Goal: Check status: Check status

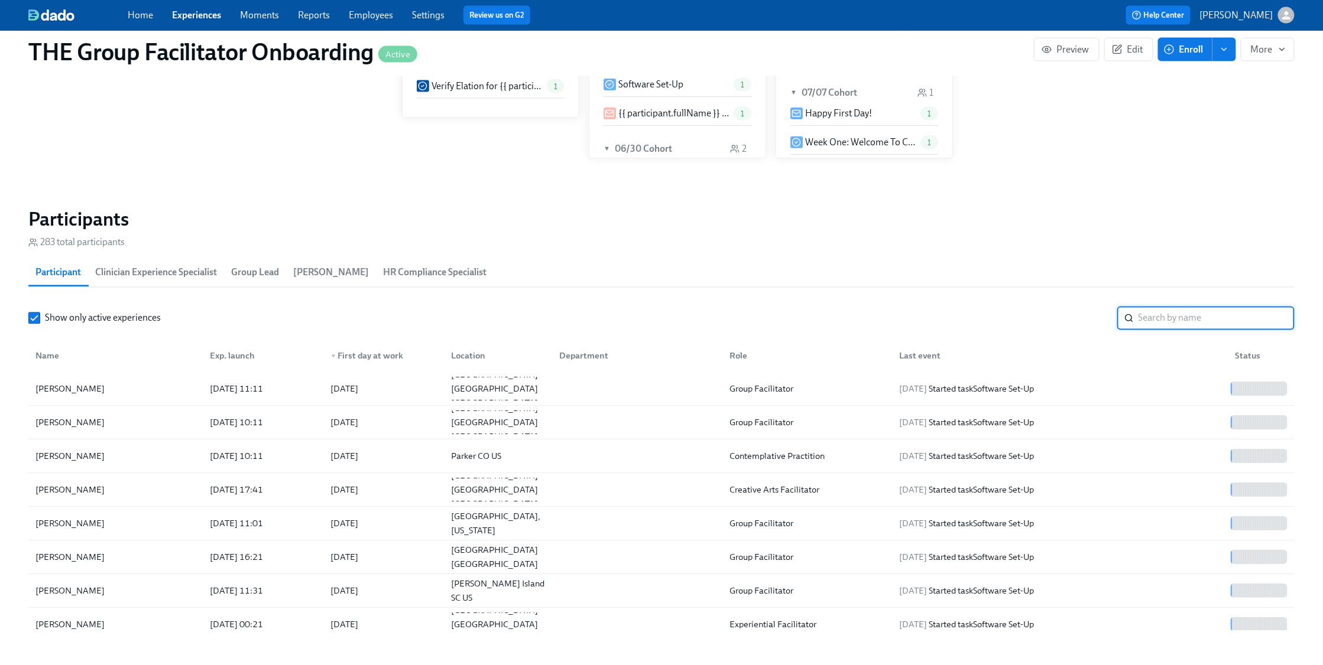
scroll to position [0, 16467]
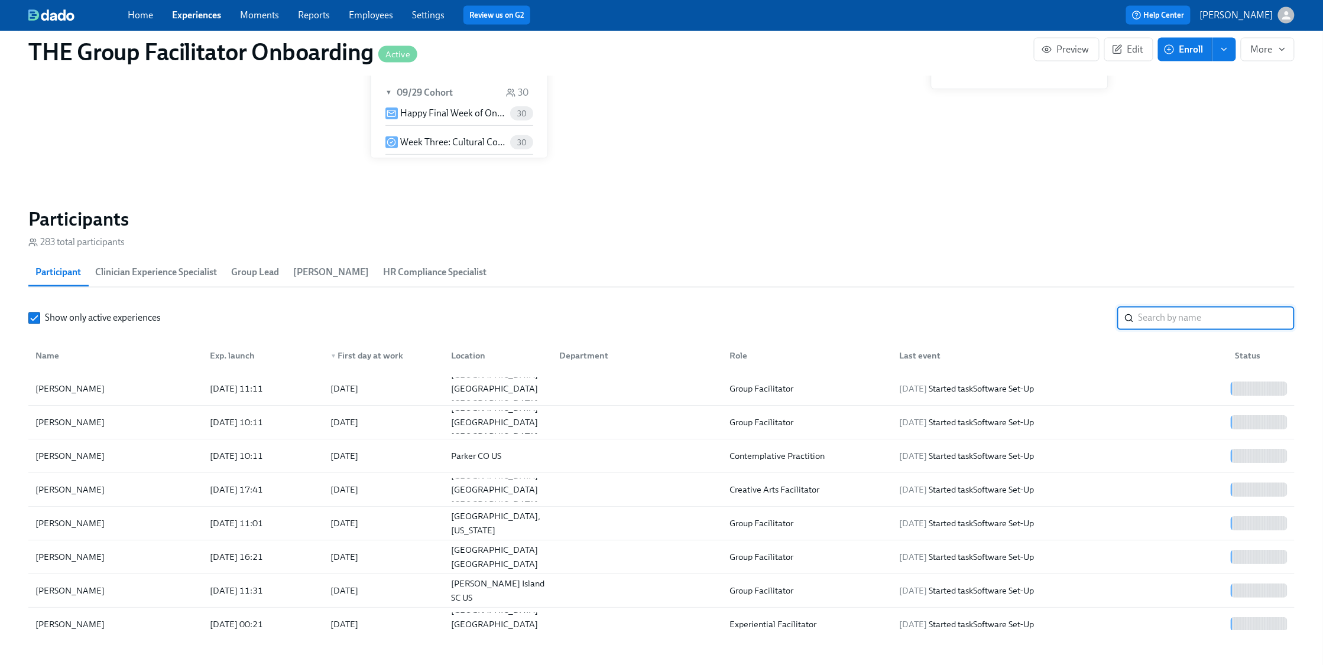
click at [1186, 320] on input "search" at bounding box center [1216, 319] width 156 height 24
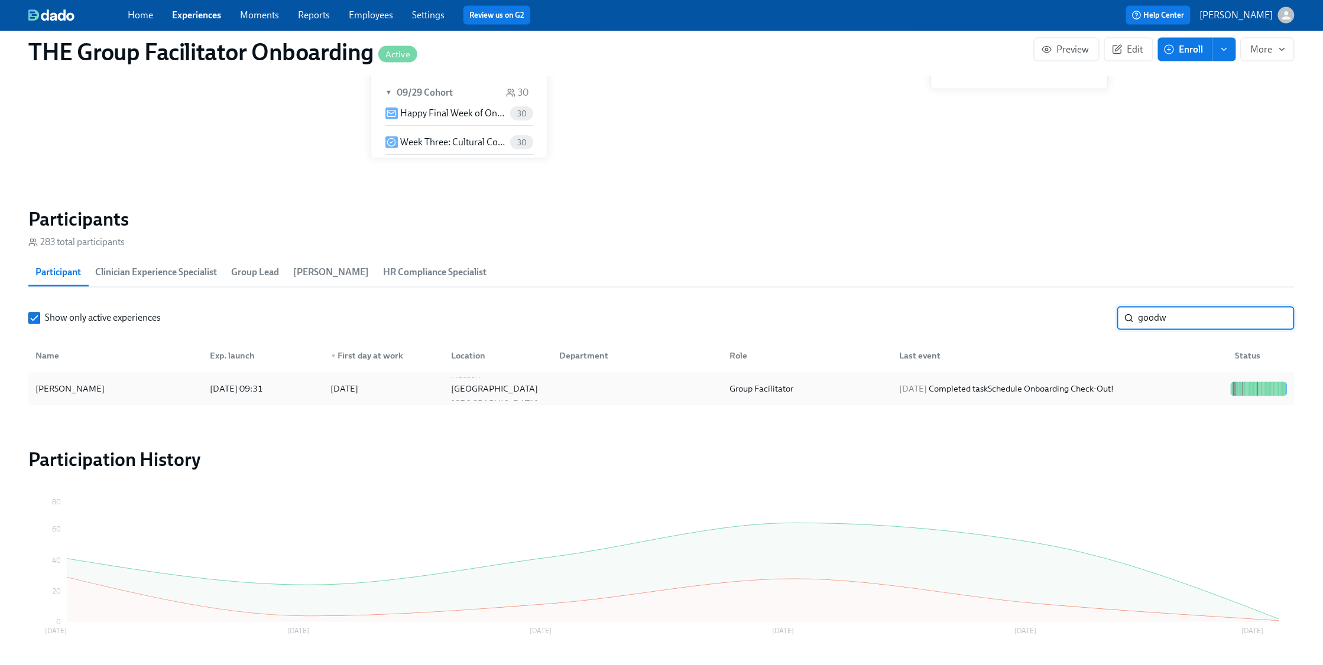
type input "goodw"
click at [1118, 390] on div "[DATE] Completed task Schedule Onboarding Check-Out!" at bounding box center [1006, 389] width 224 height 14
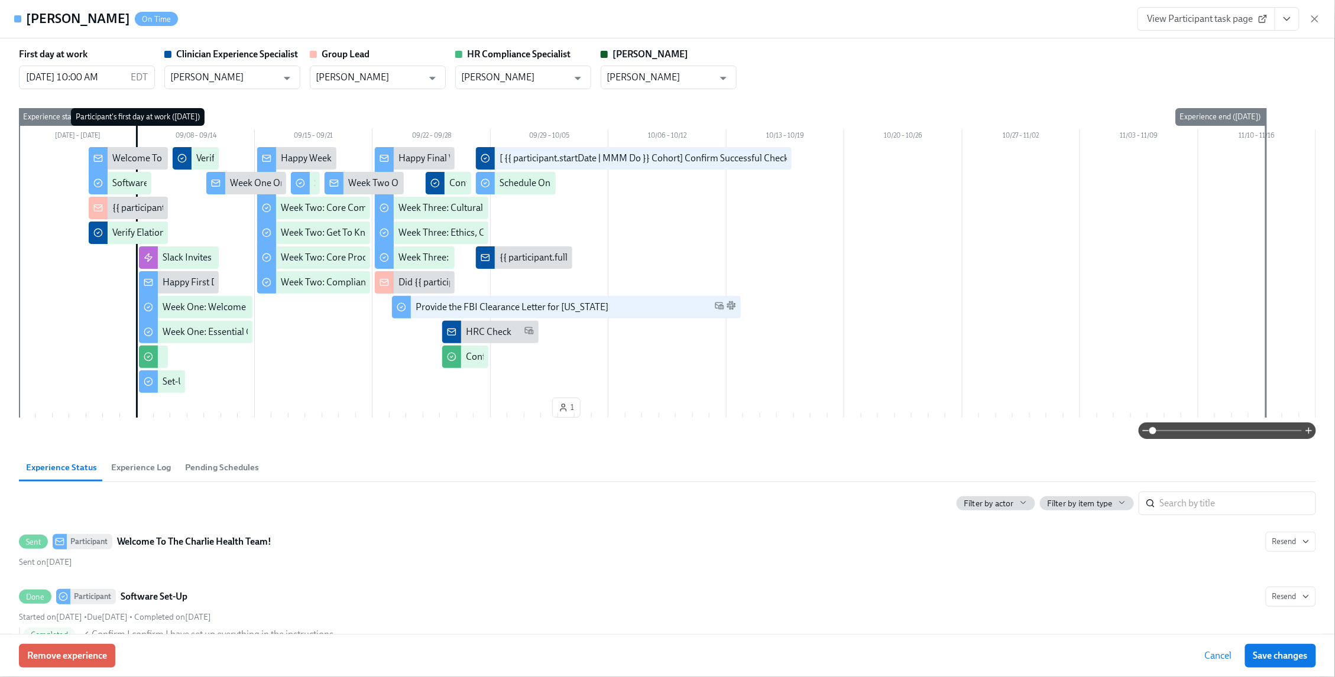
click at [1282, 18] on icon "View task page" at bounding box center [1287, 19] width 12 height 12
click at [1238, 46] on link "View Clinician Experience Specialist task page" at bounding box center [1218, 46] width 182 height 13
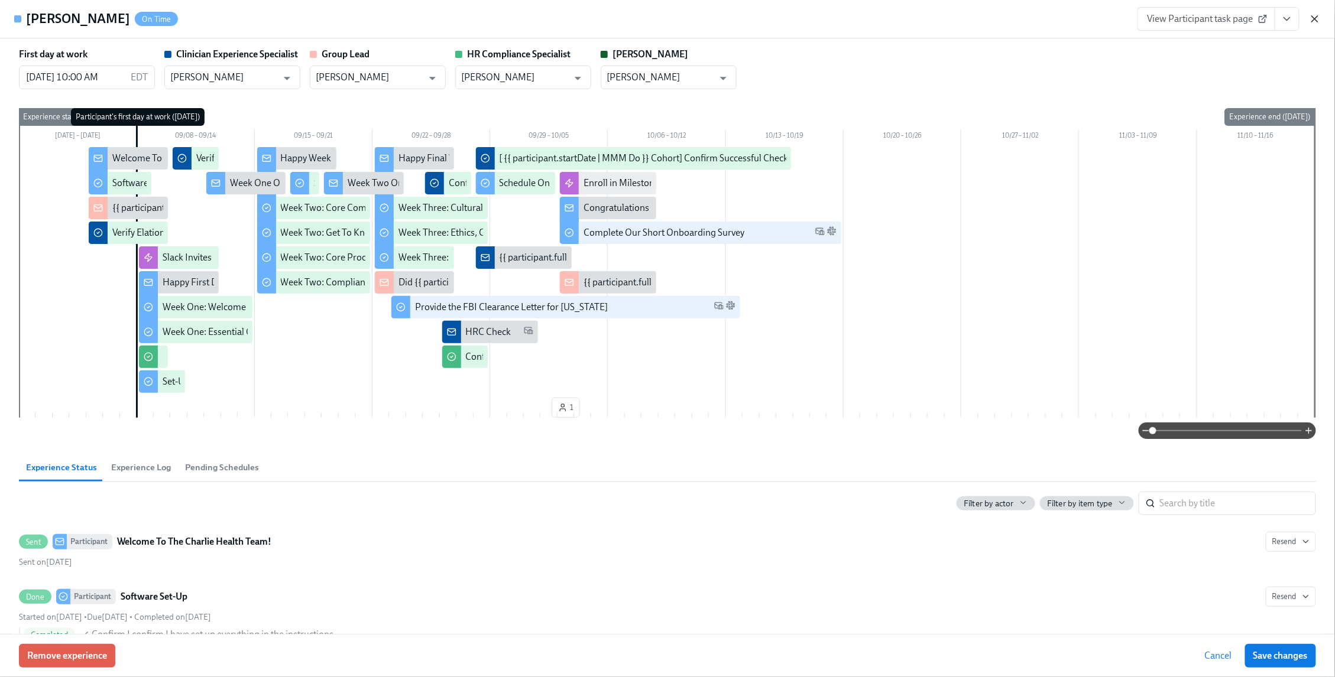
click at [1313, 20] on icon "button" at bounding box center [1315, 19] width 12 height 12
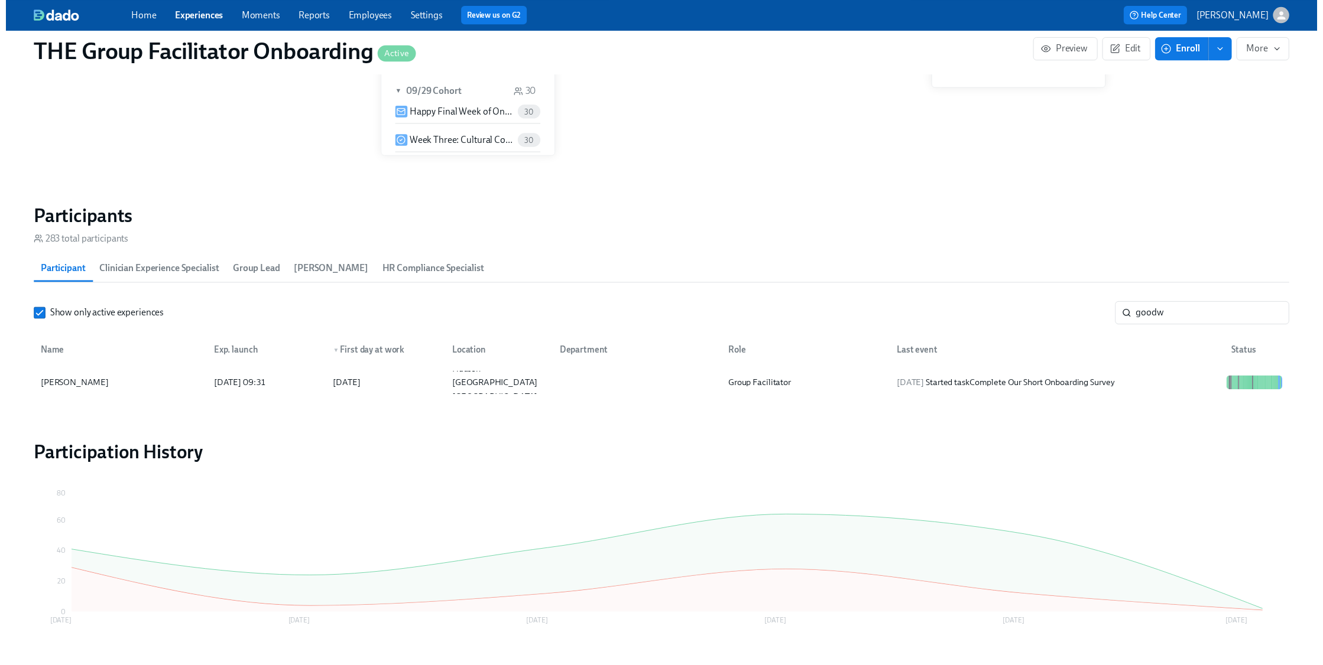
scroll to position [0, 16455]
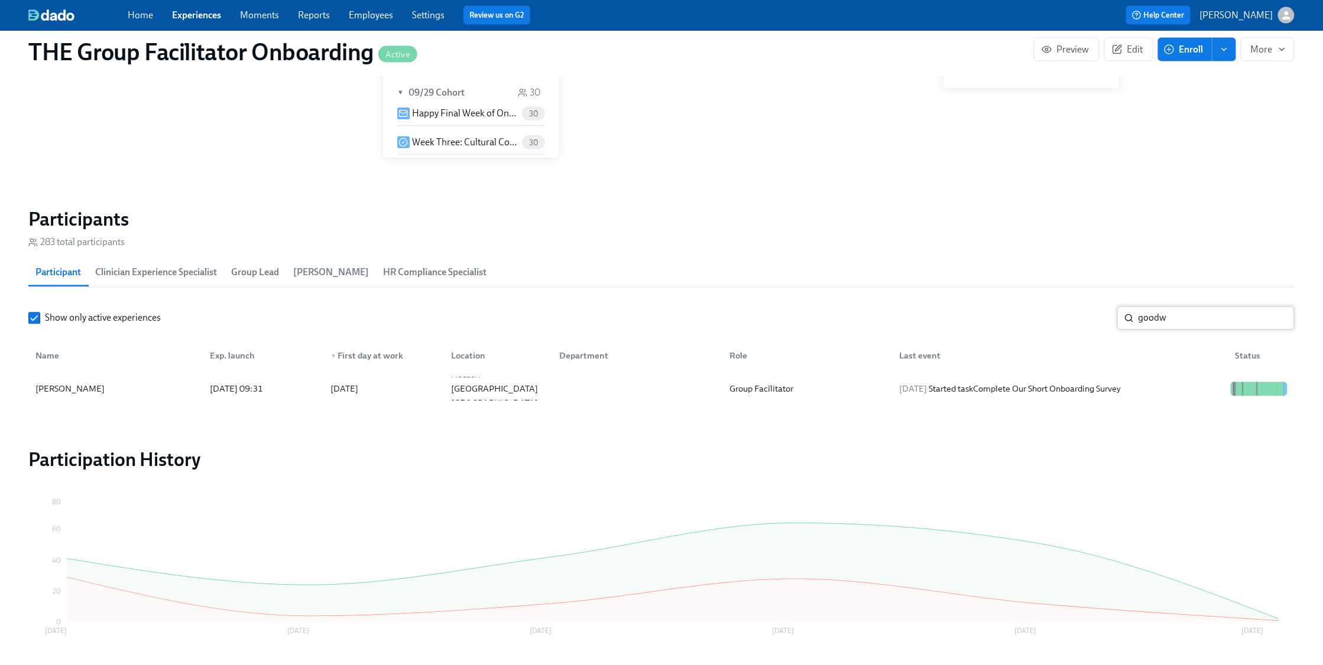
click at [1275, 319] on input "goodw" at bounding box center [1216, 319] width 156 height 24
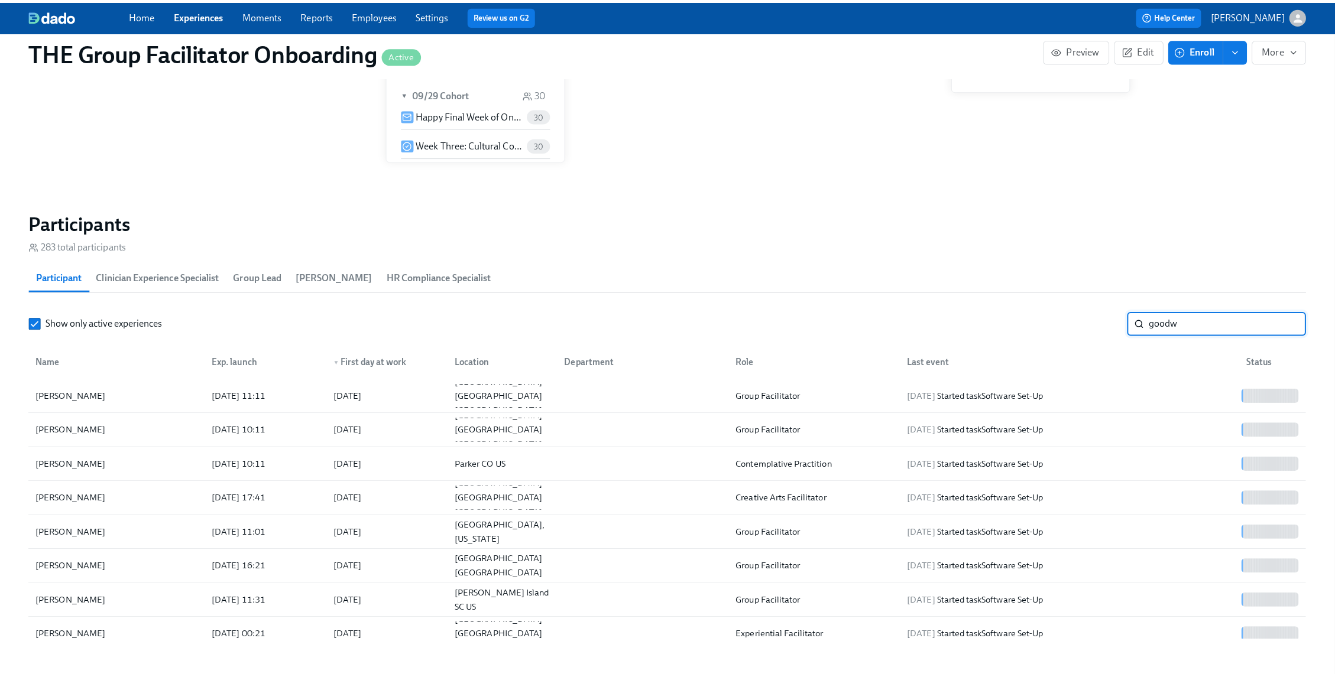
scroll to position [0, 16467]
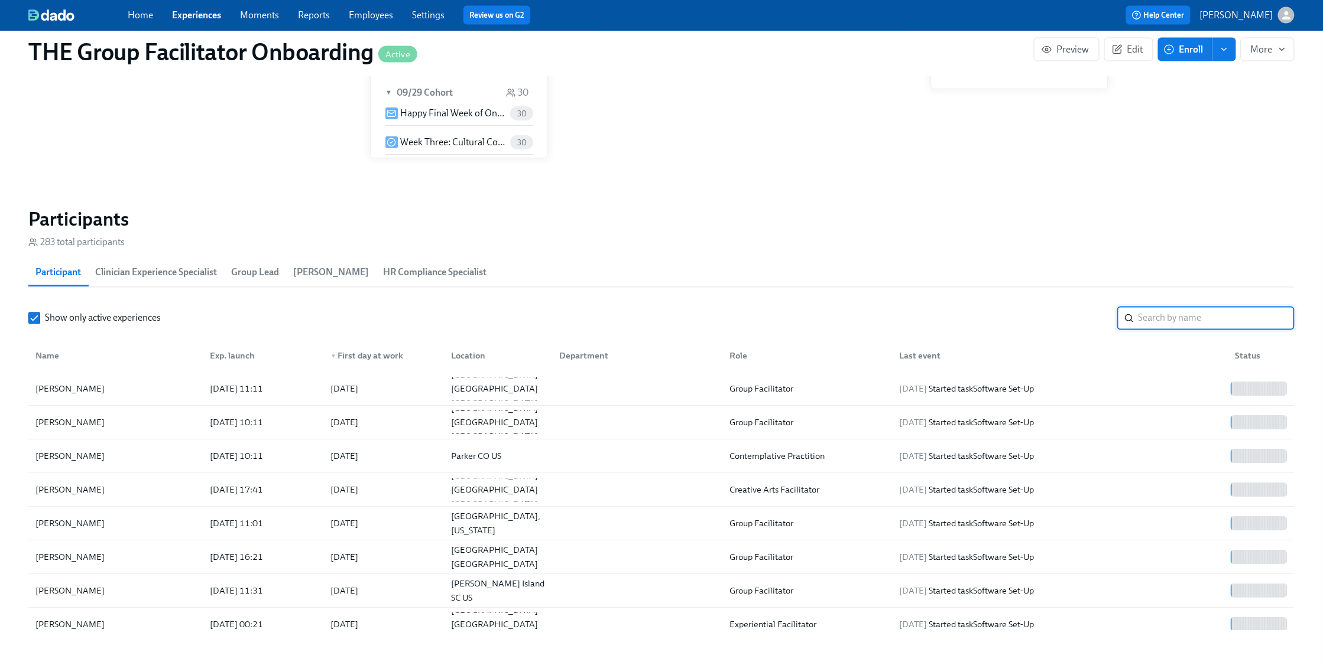
click at [1196, 320] on input "search" at bounding box center [1216, 319] width 156 height 24
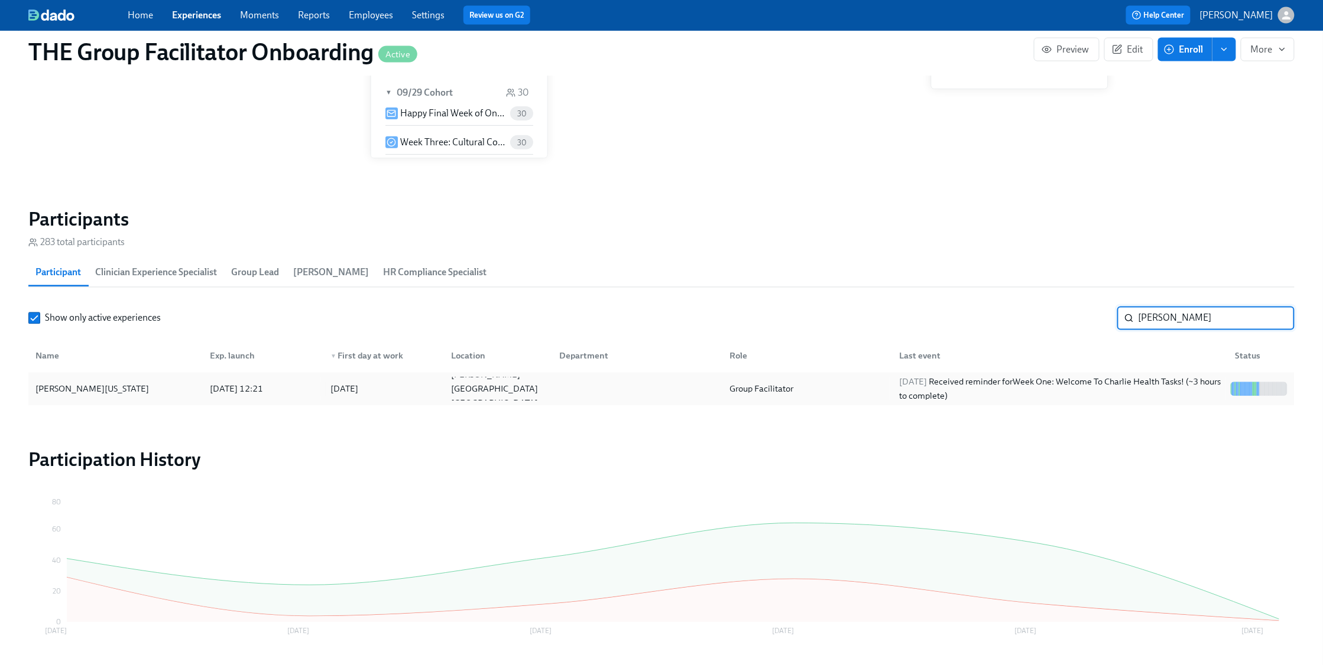
type input "[PERSON_NAME]"
click at [805, 388] on div "Group Facilitator" at bounding box center [805, 390] width 170 height 24
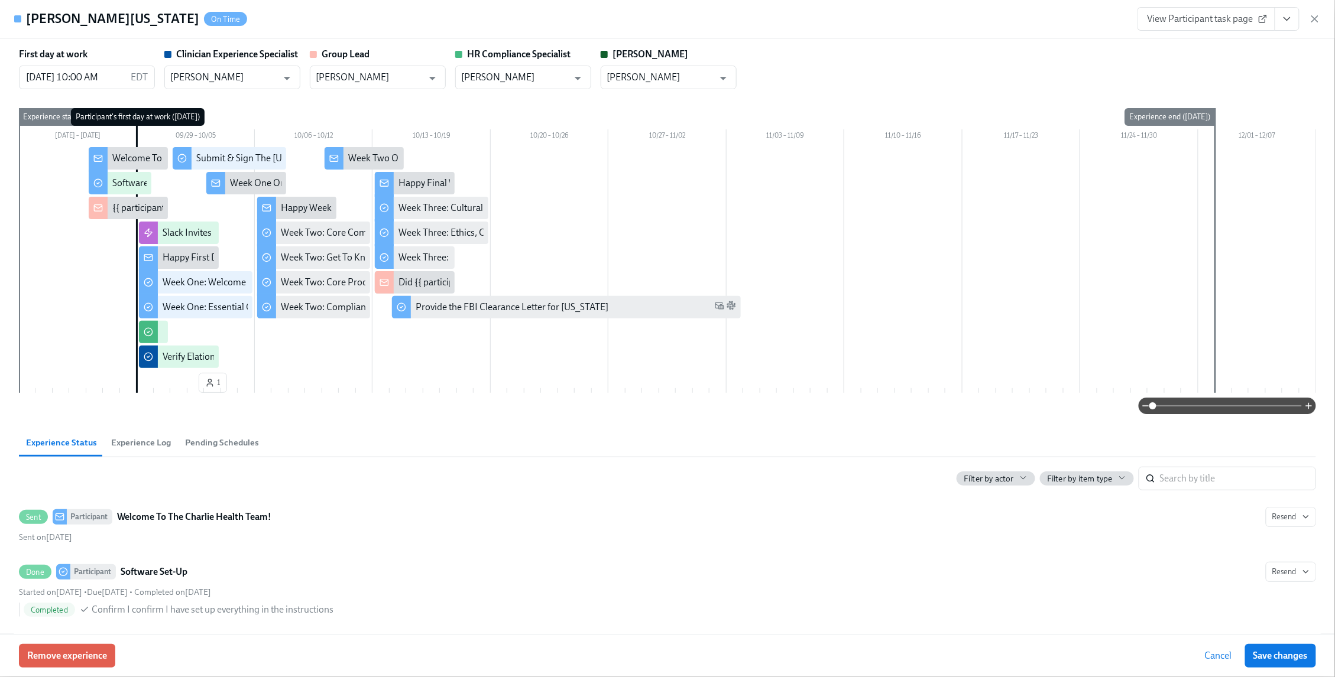
drag, startPoint x: 1310, startPoint y: 22, endPoint x: 1223, endPoint y: 1, distance: 90.2
click at [1311, 22] on icon "button" at bounding box center [1315, 19] width 12 height 12
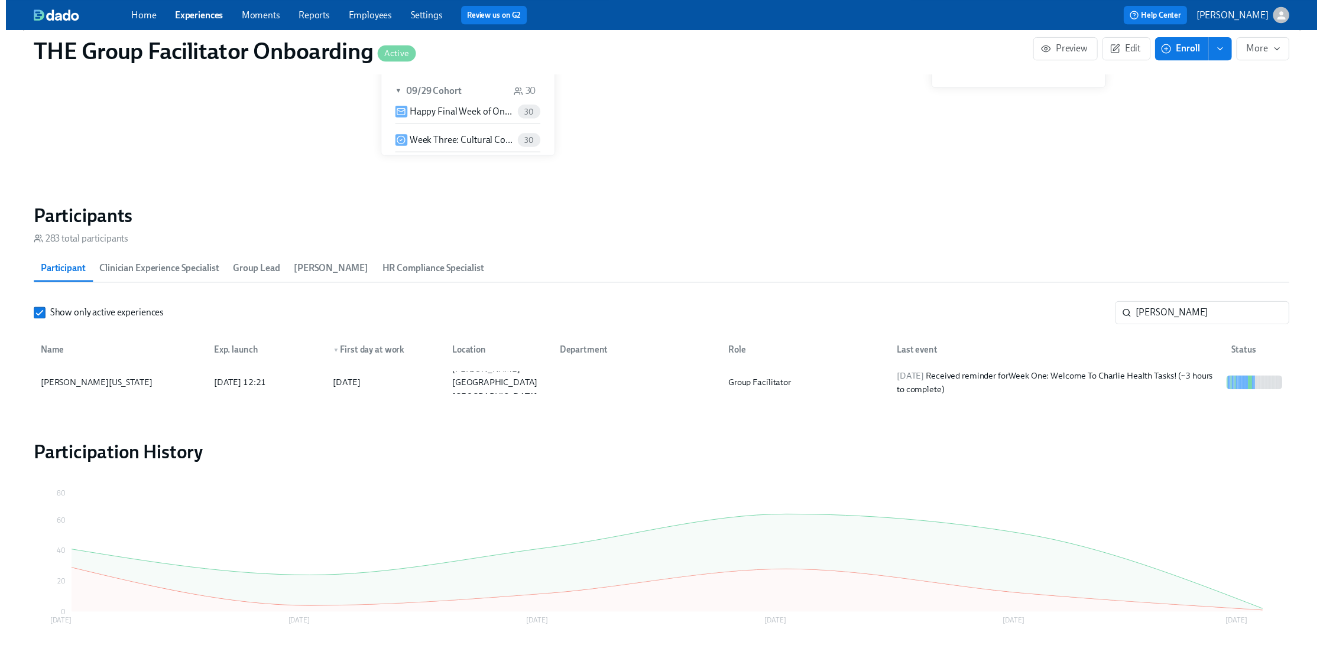
scroll to position [0, 16455]
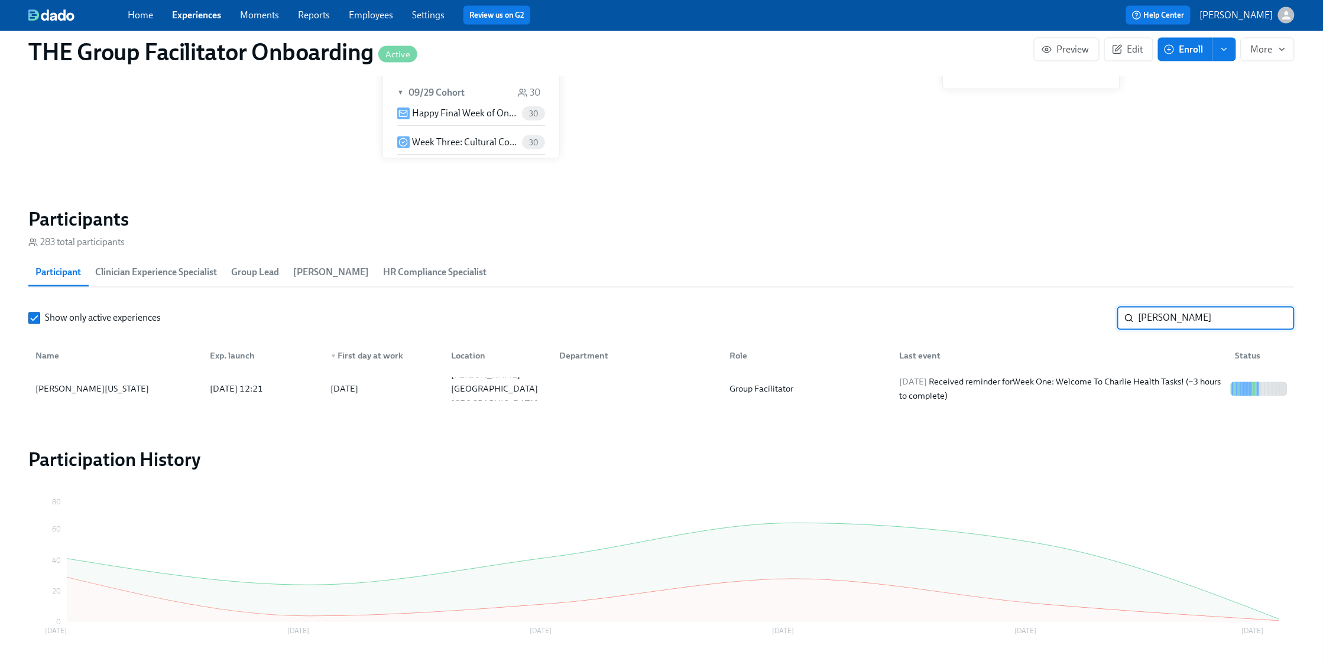
click at [1280, 322] on input "[PERSON_NAME]" at bounding box center [1216, 319] width 156 height 24
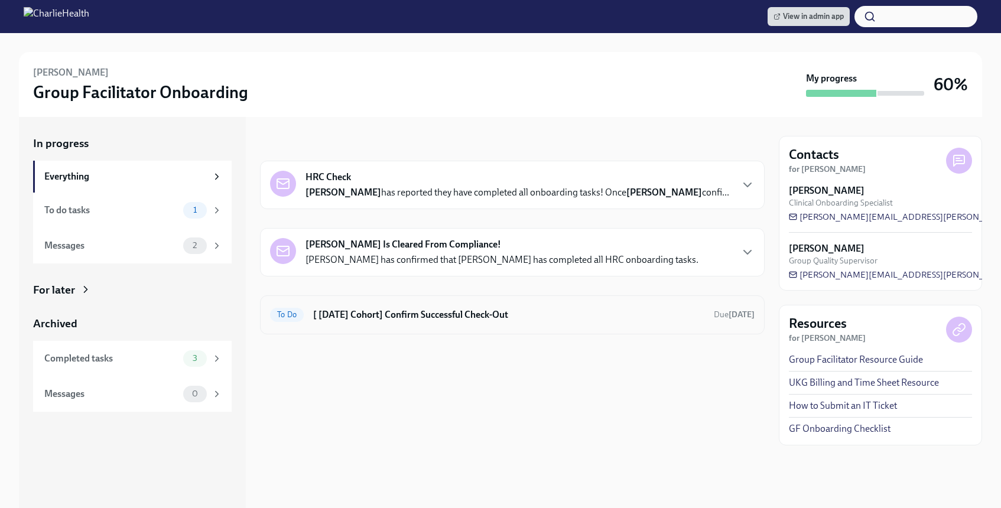
click at [363, 322] on h6 "[ Sep 8th Cohort] Confirm Successful Check-Out" at bounding box center [508, 315] width 391 height 13
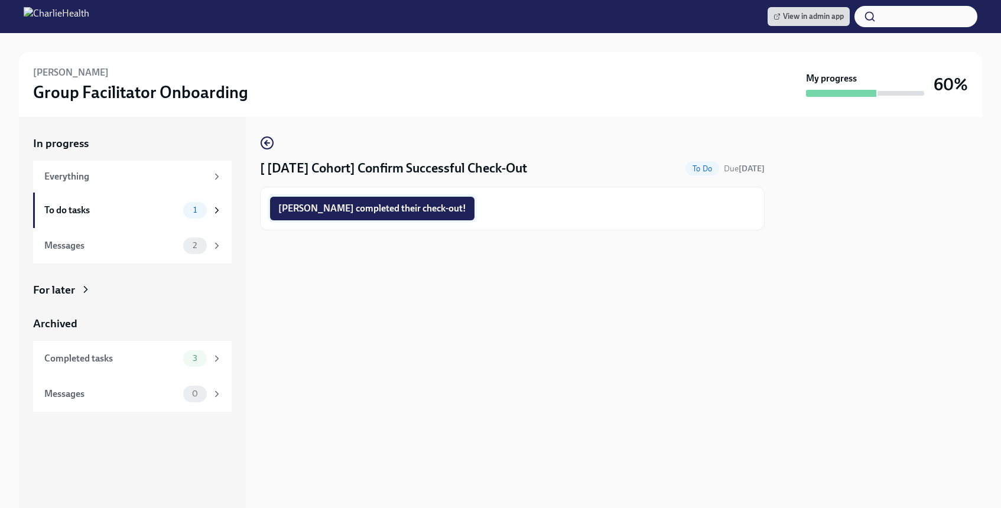
click at [381, 197] on button "Samantha completed their check-out!" at bounding box center [372, 209] width 204 height 24
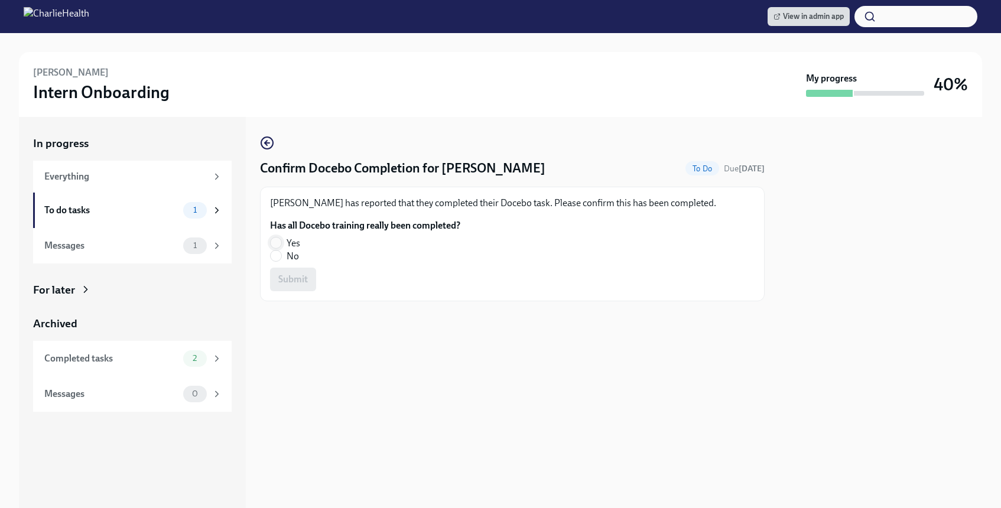
click at [273, 244] on input "Yes" at bounding box center [276, 243] width 11 height 11
radio input "true"
click at [290, 290] on button "Submit" at bounding box center [293, 280] width 46 height 24
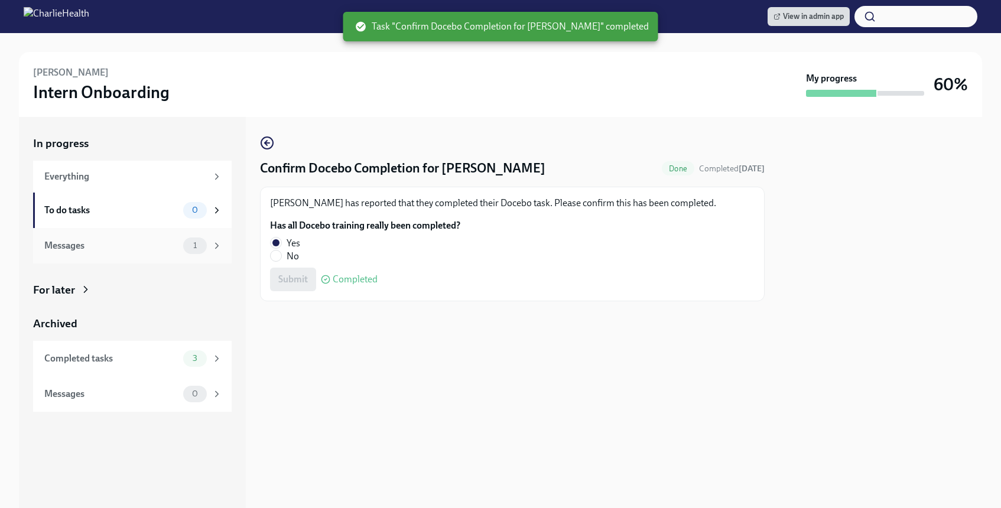
click at [132, 242] on div "Messages" at bounding box center [111, 245] width 134 height 13
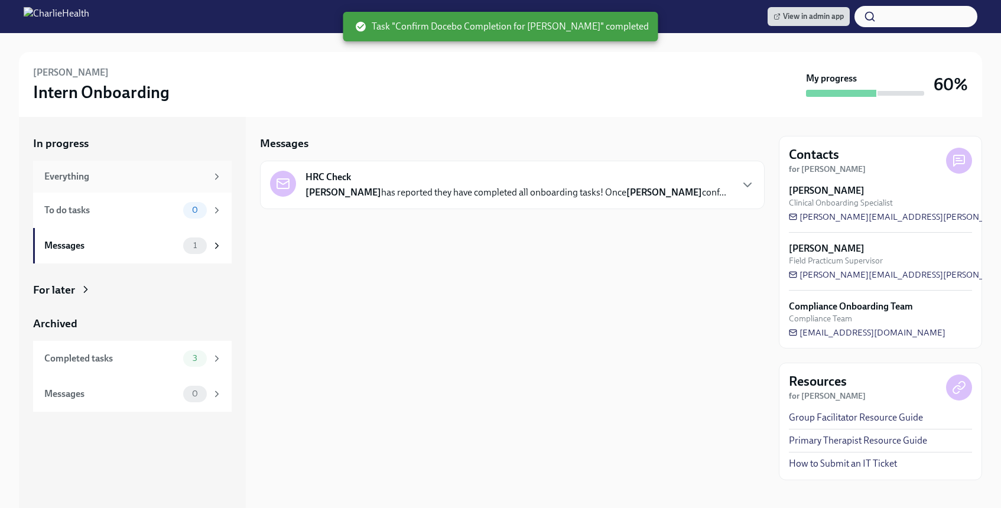
click at [113, 167] on div "Everything" at bounding box center [132, 177] width 199 height 32
